Goal: Transaction & Acquisition: Purchase product/service

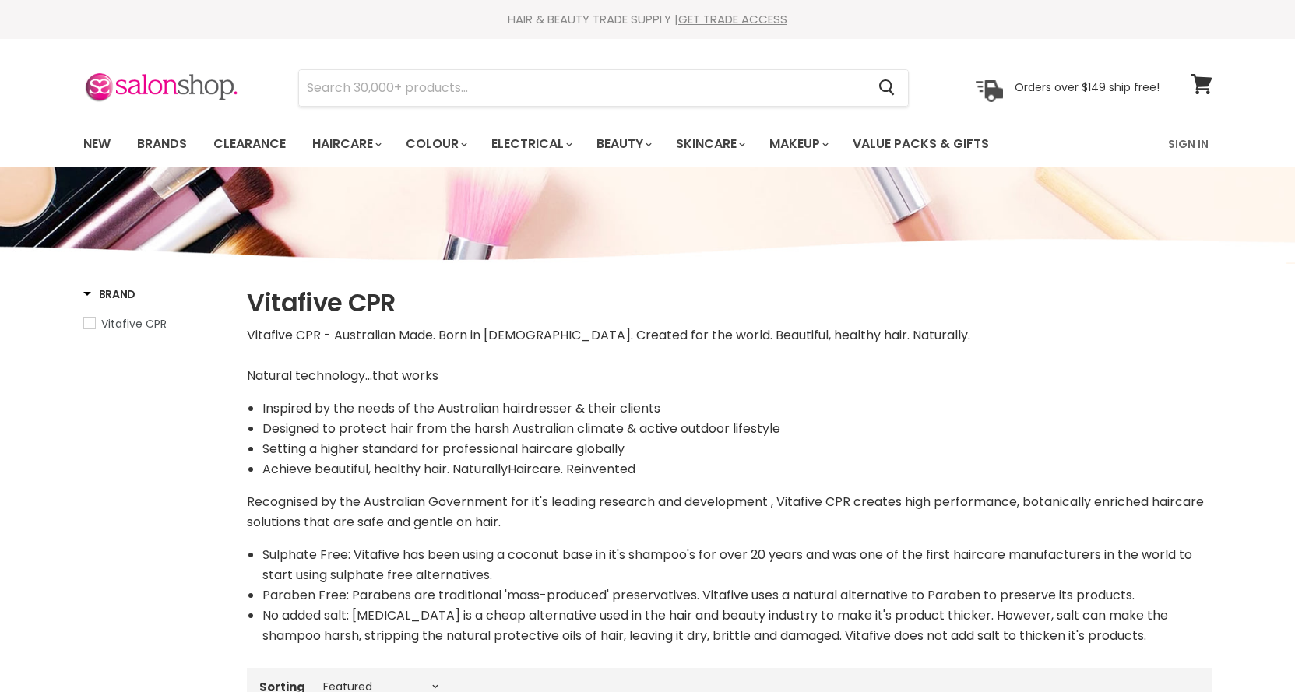
select select "manual"
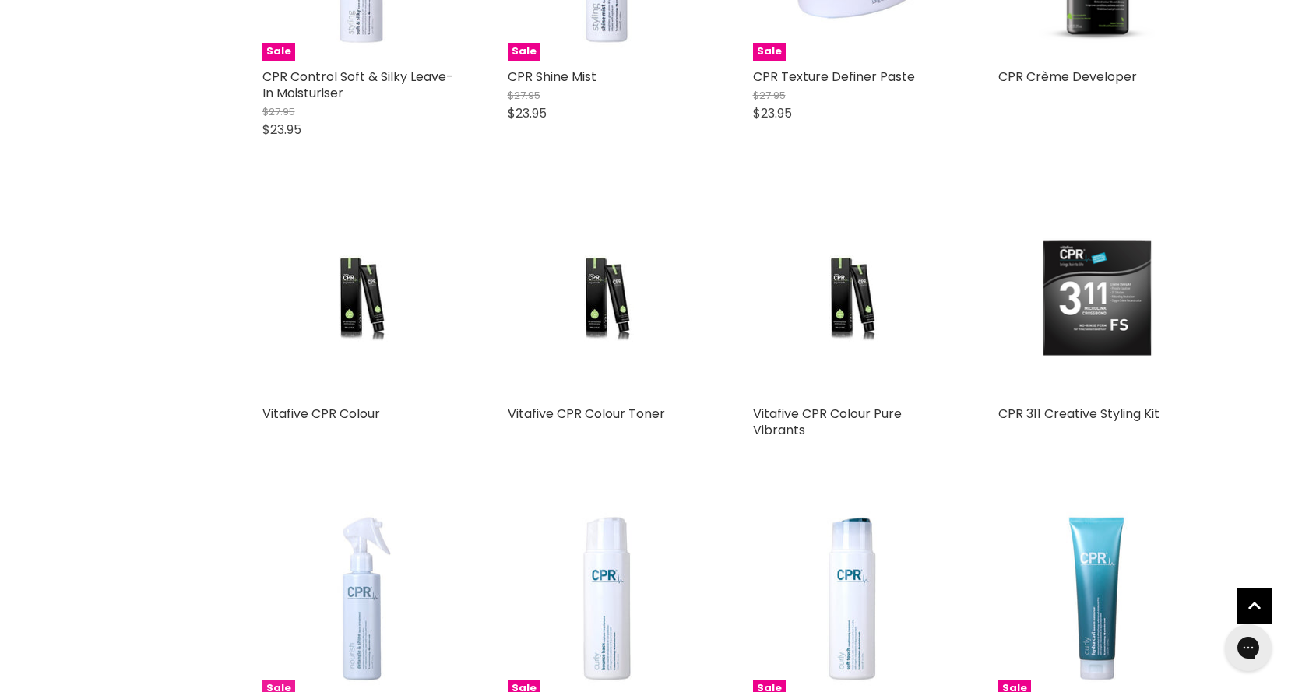
scroll to position [3503, 0]
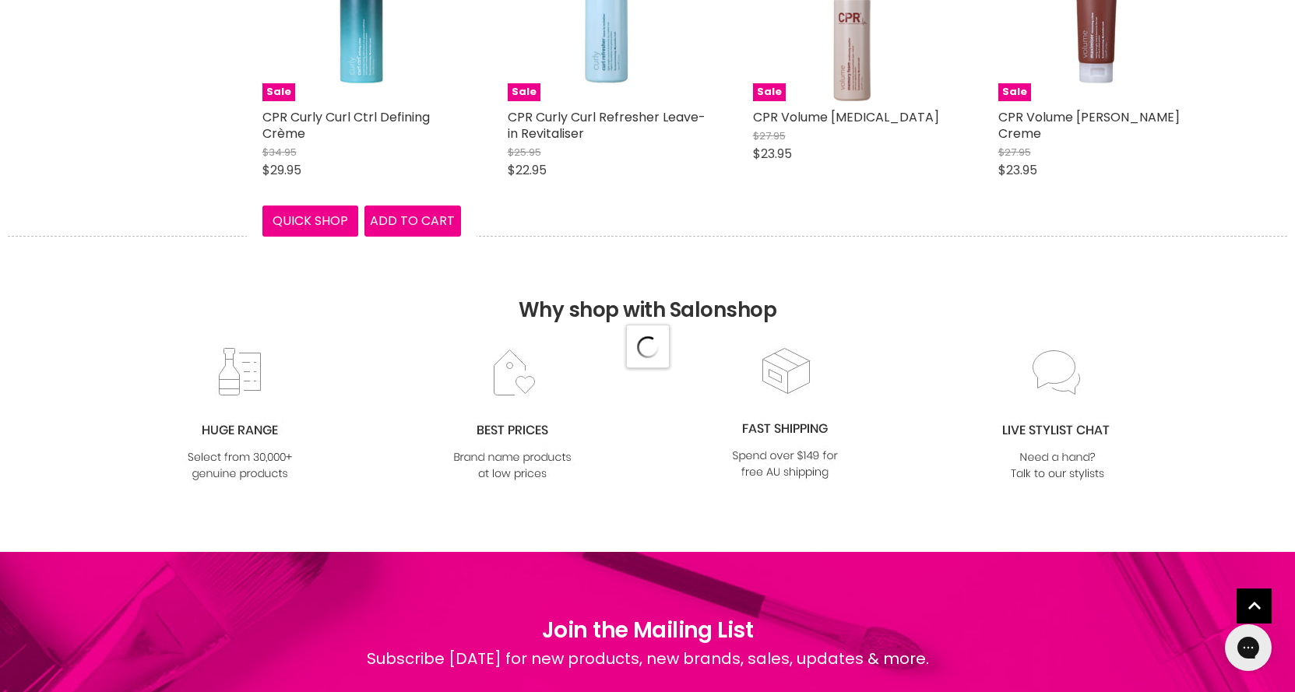
scroll to position [4593, 0]
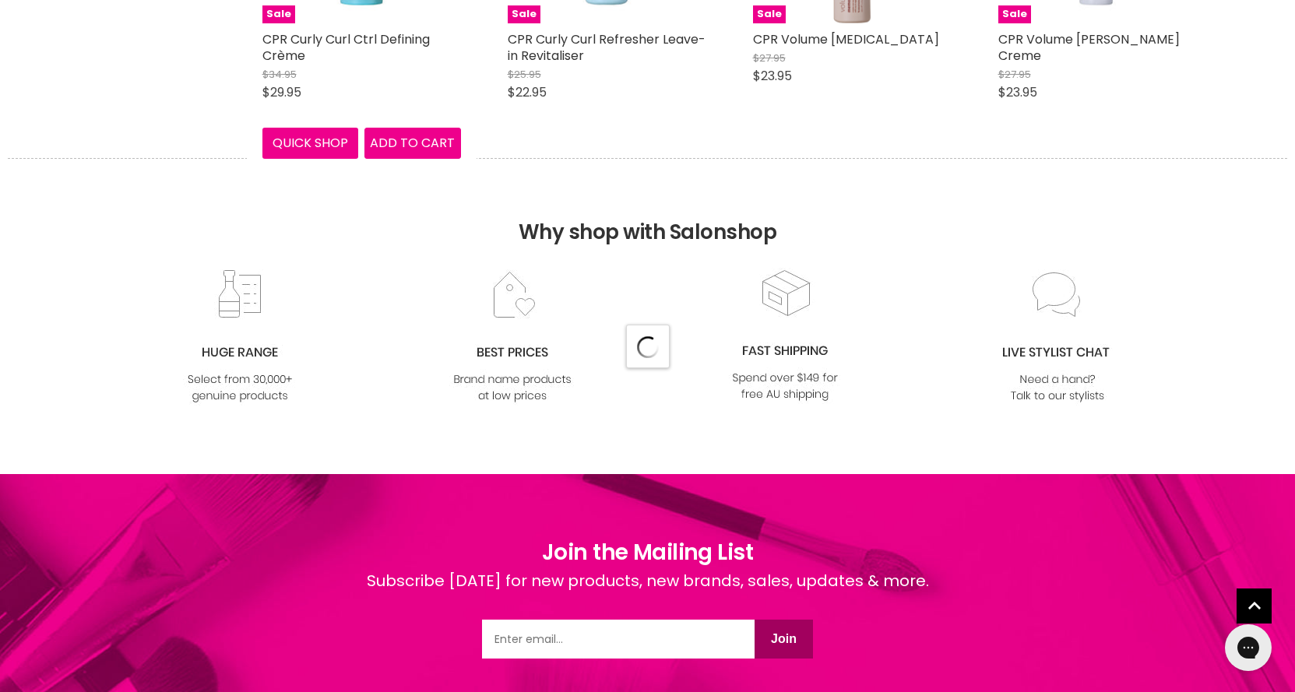
select select "manual"
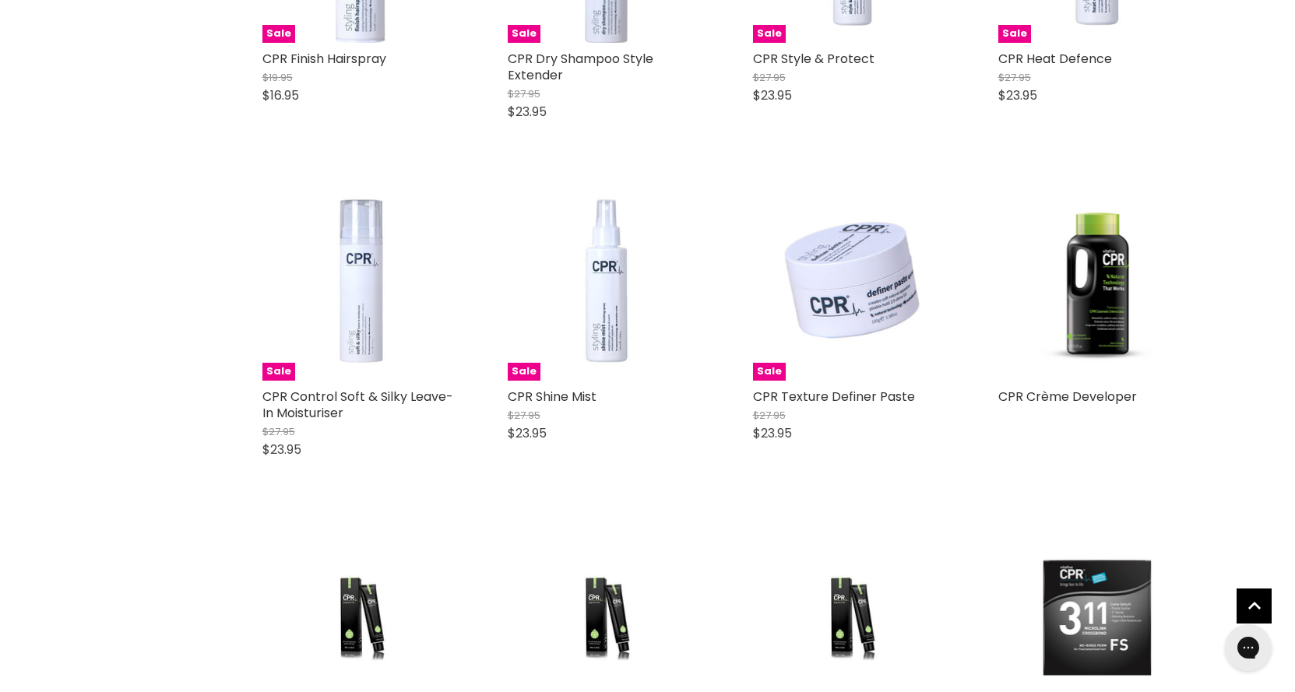
scroll to position [2716, 0]
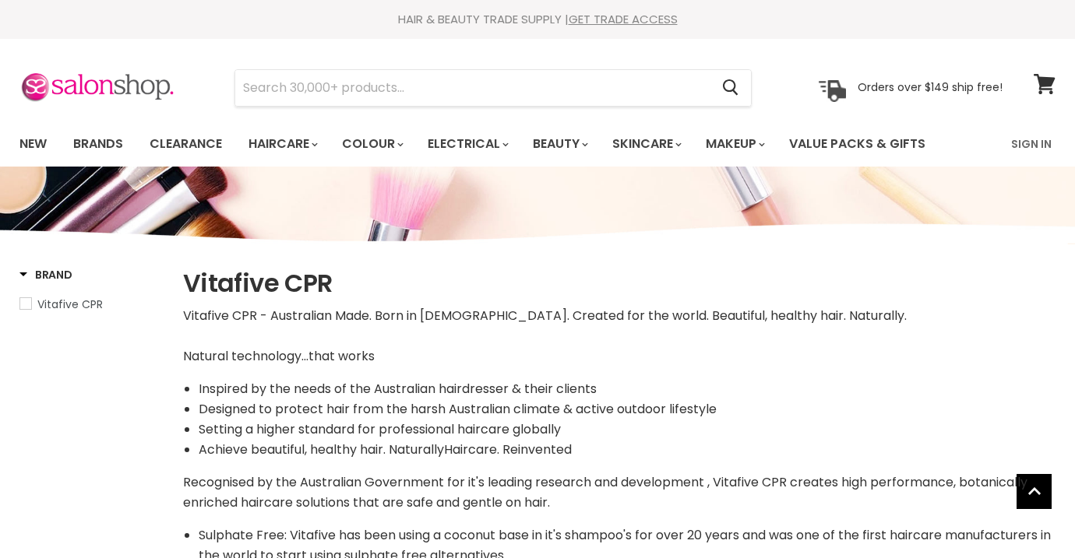
select select "manual"
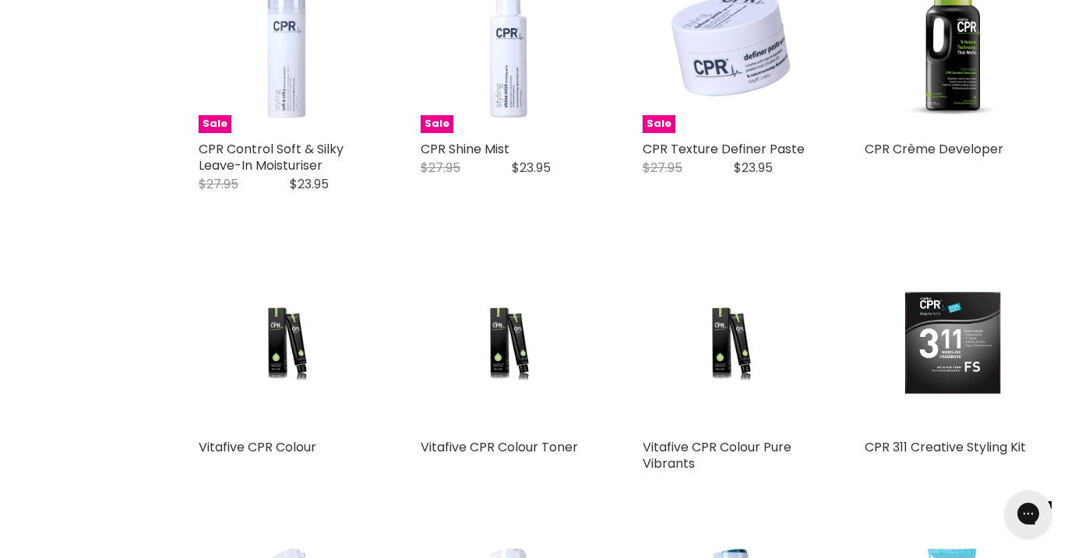
scroll to position [3425, 0]
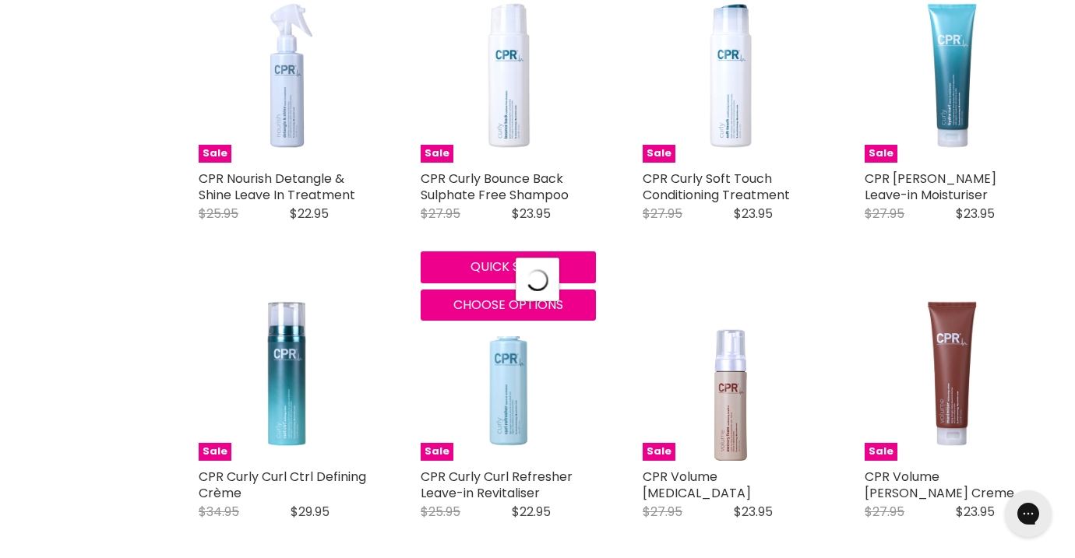
scroll to position [3814, 0]
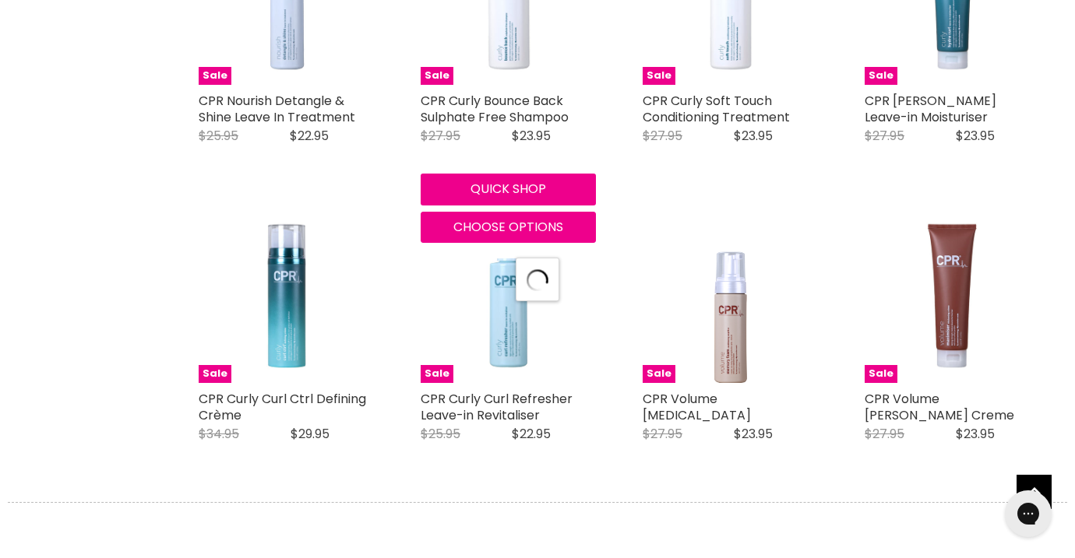
select select "manual"
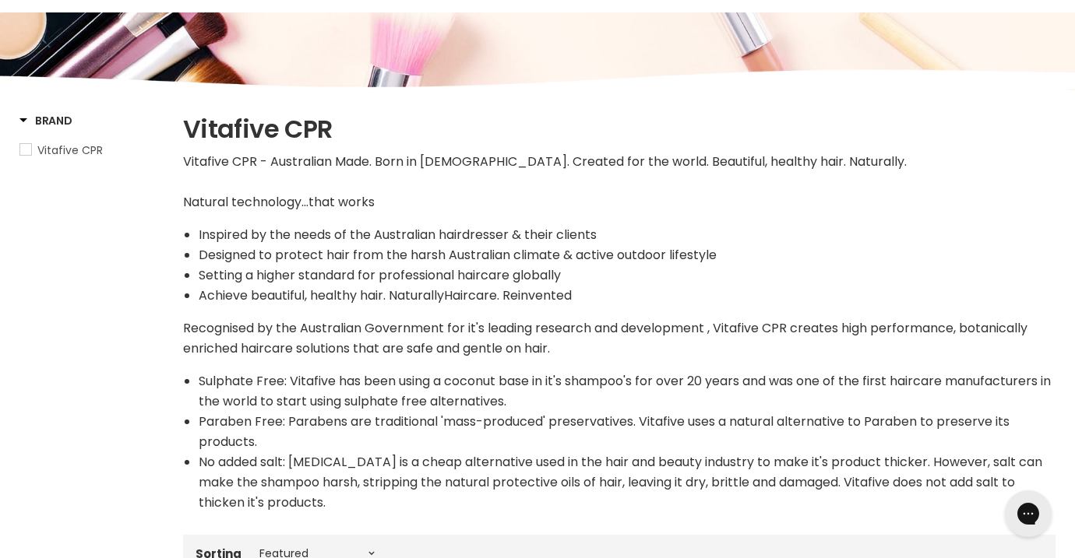
scroll to position [0, 0]
